Goal: Communication & Community: Answer question/provide support

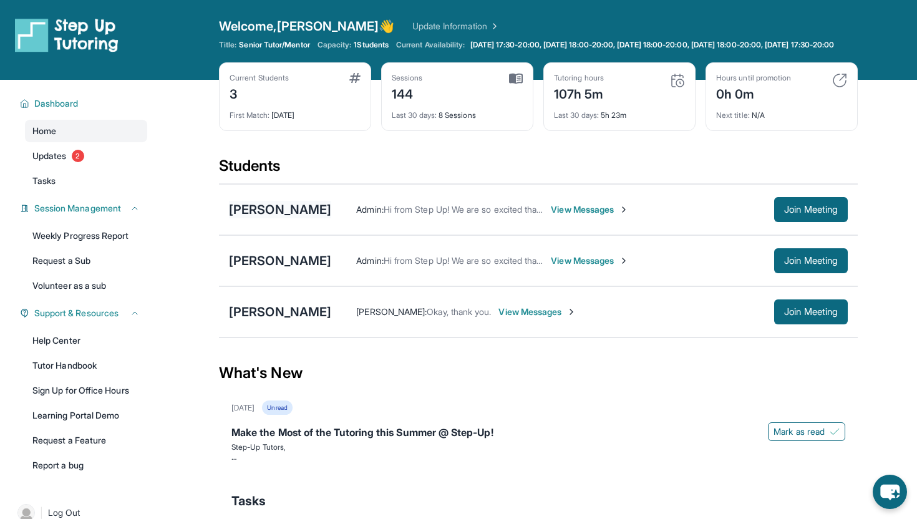
click at [285, 218] on div "[PERSON_NAME]" at bounding box center [280, 209] width 102 height 17
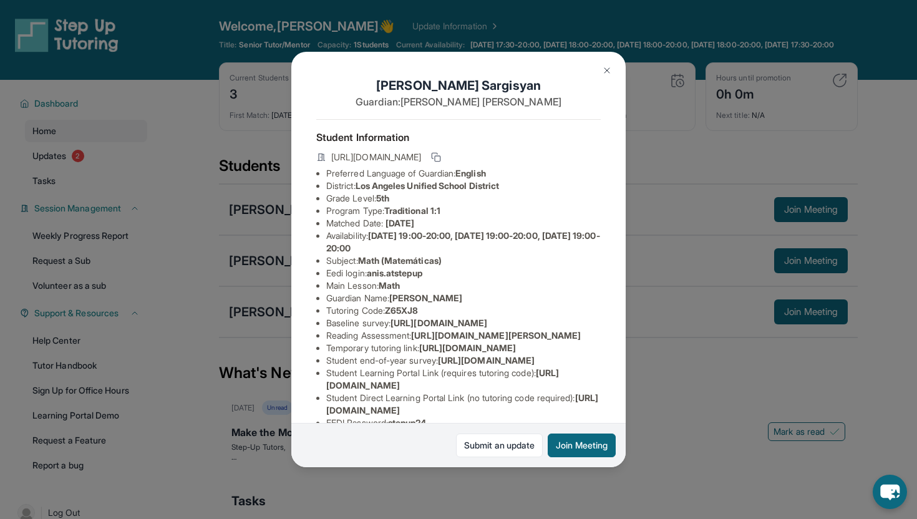
drag, startPoint x: 329, startPoint y: 155, endPoint x: 572, endPoint y: 161, distance: 242.8
click at [572, 161] on div "[URL][DOMAIN_NAME]" at bounding box center [458, 158] width 285 height 17
copy span "[URL][DOMAIN_NAME]"
click at [597, 441] on button "Join Meeting" at bounding box center [582, 446] width 68 height 24
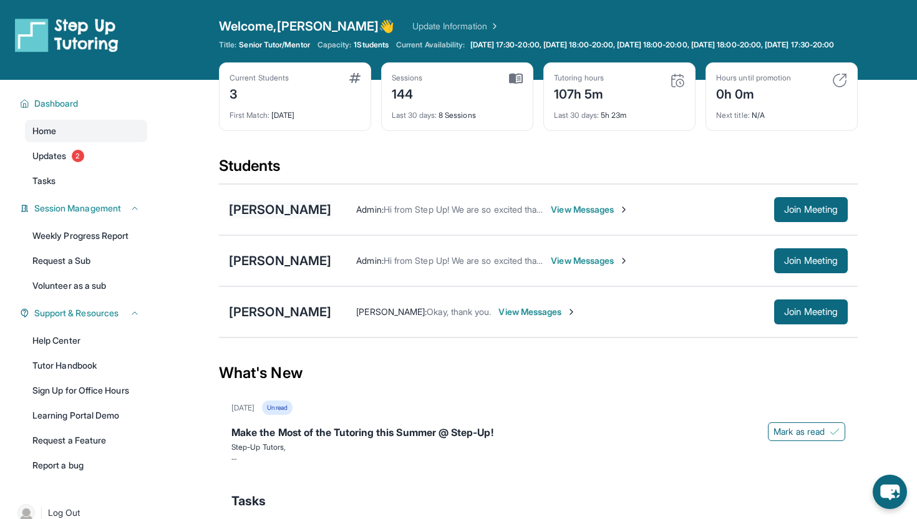
click at [292, 218] on div "[PERSON_NAME]" at bounding box center [280, 209] width 102 height 17
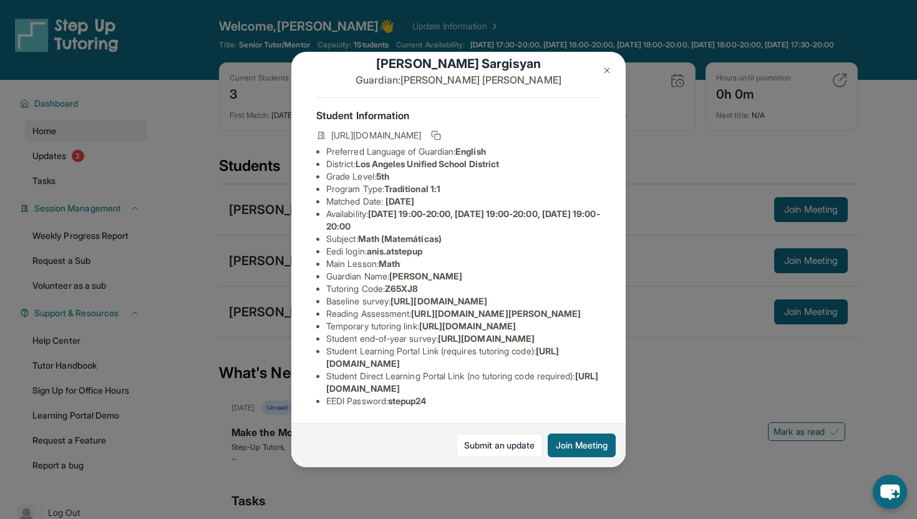
scroll to position [159, 0]
drag, startPoint x: 326, startPoint y: 266, endPoint x: 464, endPoint y: 273, distance: 137.5
click at [464, 320] on li "Temporary tutoring link : [URL][DOMAIN_NAME]" at bounding box center [463, 326] width 275 height 12
copy span "[URL][DOMAIN_NAME]"
click at [605, 68] on img at bounding box center [607, 71] width 10 height 10
